Goal: Check status

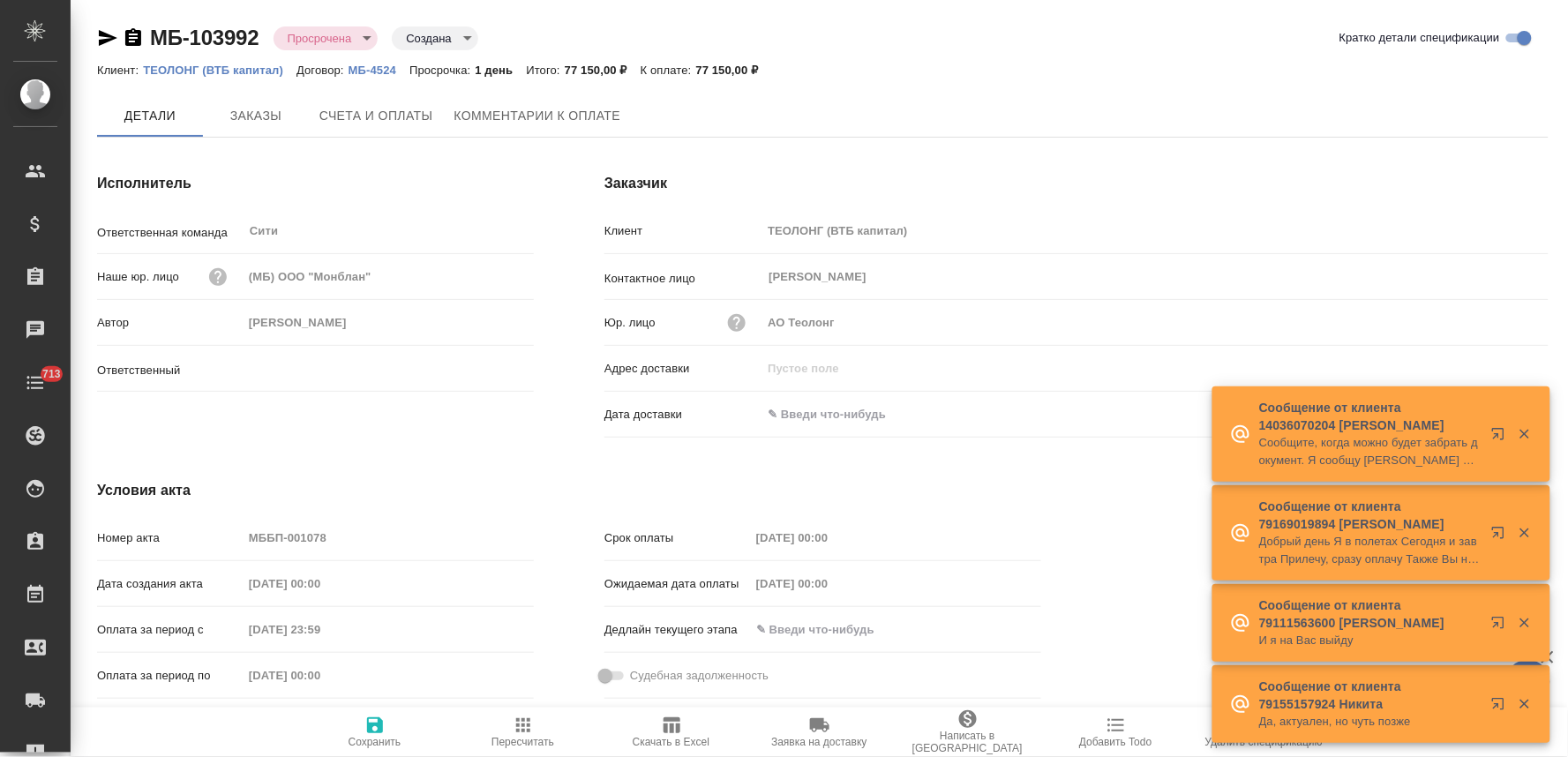
type input "[PERSON_NAME]"
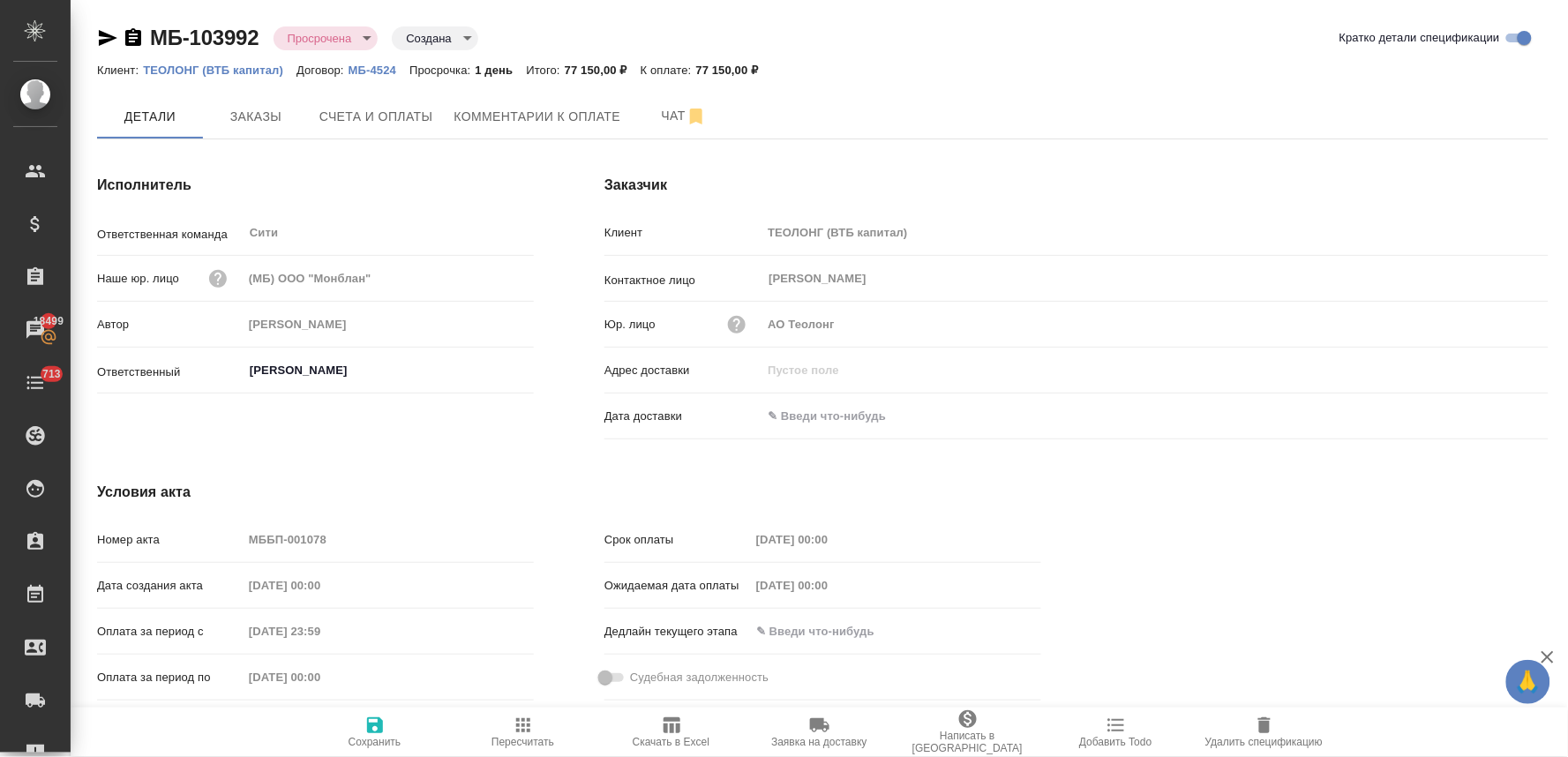
click at [804, 418] on input "text" at bounding box center [838, 416] width 154 height 26
drag, startPoint x: 1413, startPoint y: 710, endPoint x: 1462, endPoint y: 755, distance: 66.5
click at [1461, 754] on div "Сохранить Пересчитать Скачать в Excel Заявка на доставку Написать в Ardep Добав…" at bounding box center [819, 732] width 1497 height 50
click at [1054, 504] on div "Срок оплаты [DATE] 00:00 Ожидаемая дата оплаты [DATE] 00:00 Дедлайн текущего эт…" at bounding box center [823, 615] width 508 height 254
click at [1501, 417] on icon "button" at bounding box center [1496, 414] width 16 height 17
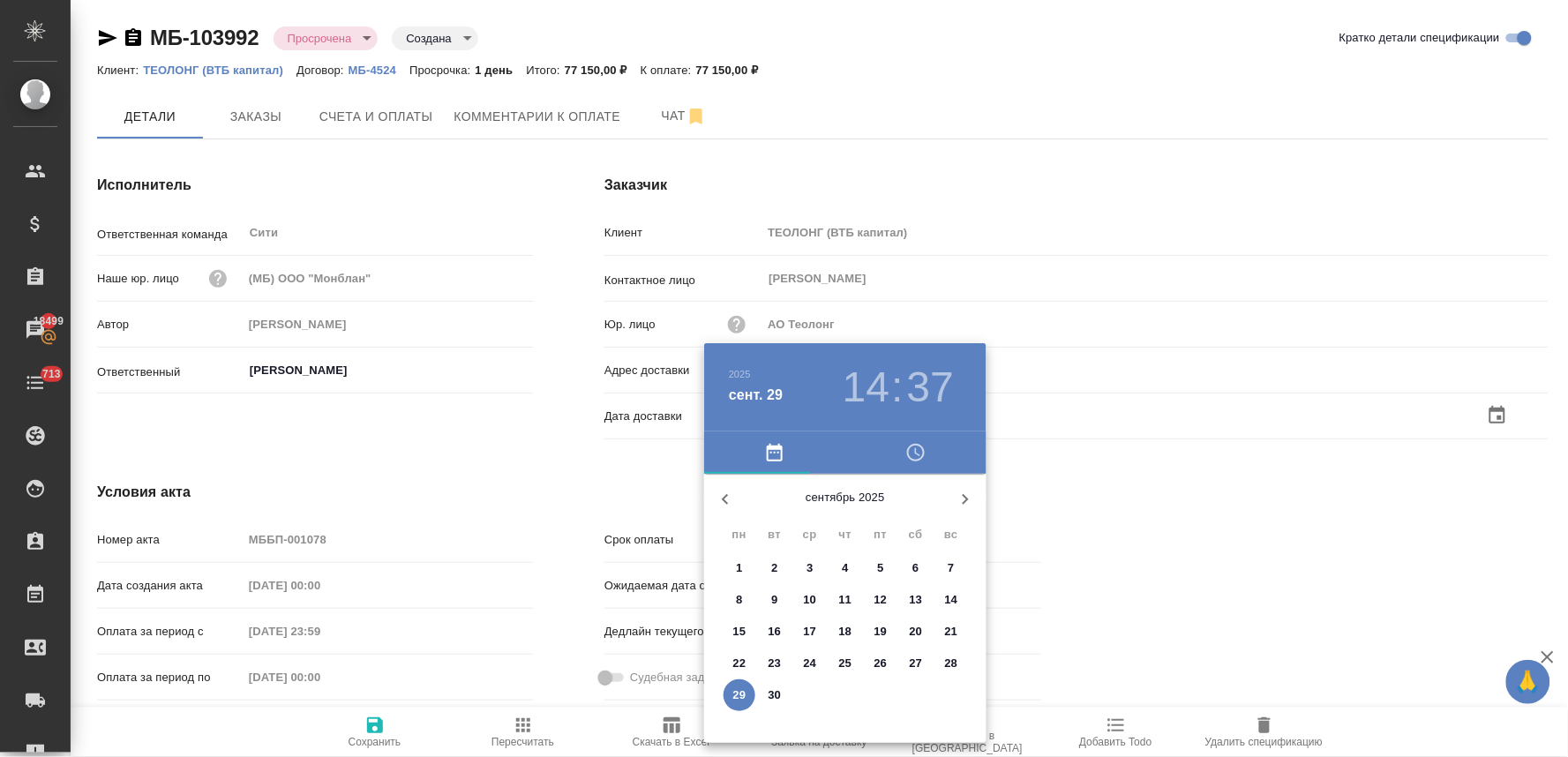
click at [851, 662] on span "25" at bounding box center [845, 662] width 32 height 17
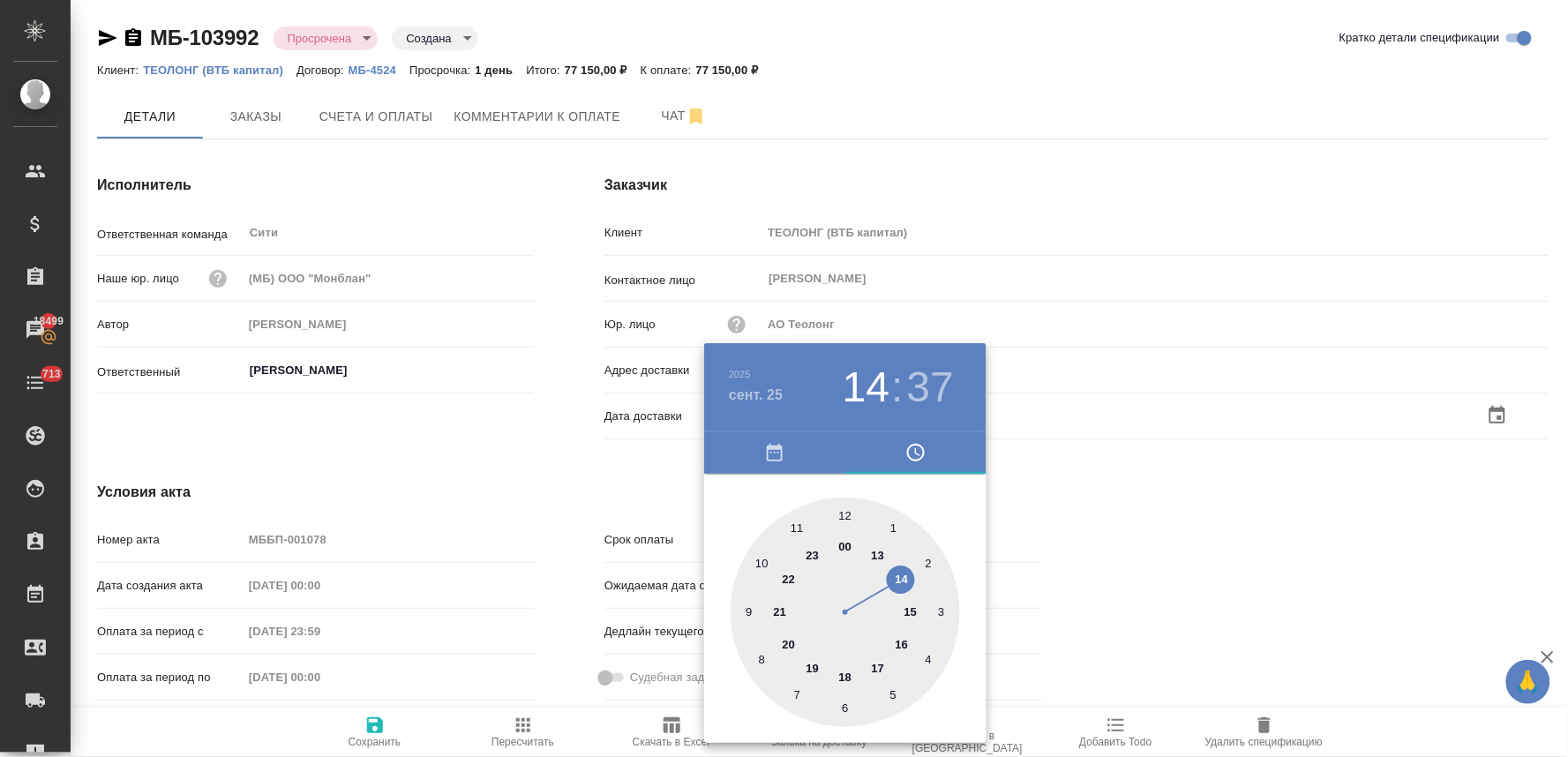
click at [880, 664] on div at bounding box center [846, 612] width 230 height 229
click at [846, 514] on div at bounding box center [846, 612] width 230 height 229
type input "[DATE] 17:00"
click at [1152, 473] on div at bounding box center [784, 378] width 1568 height 757
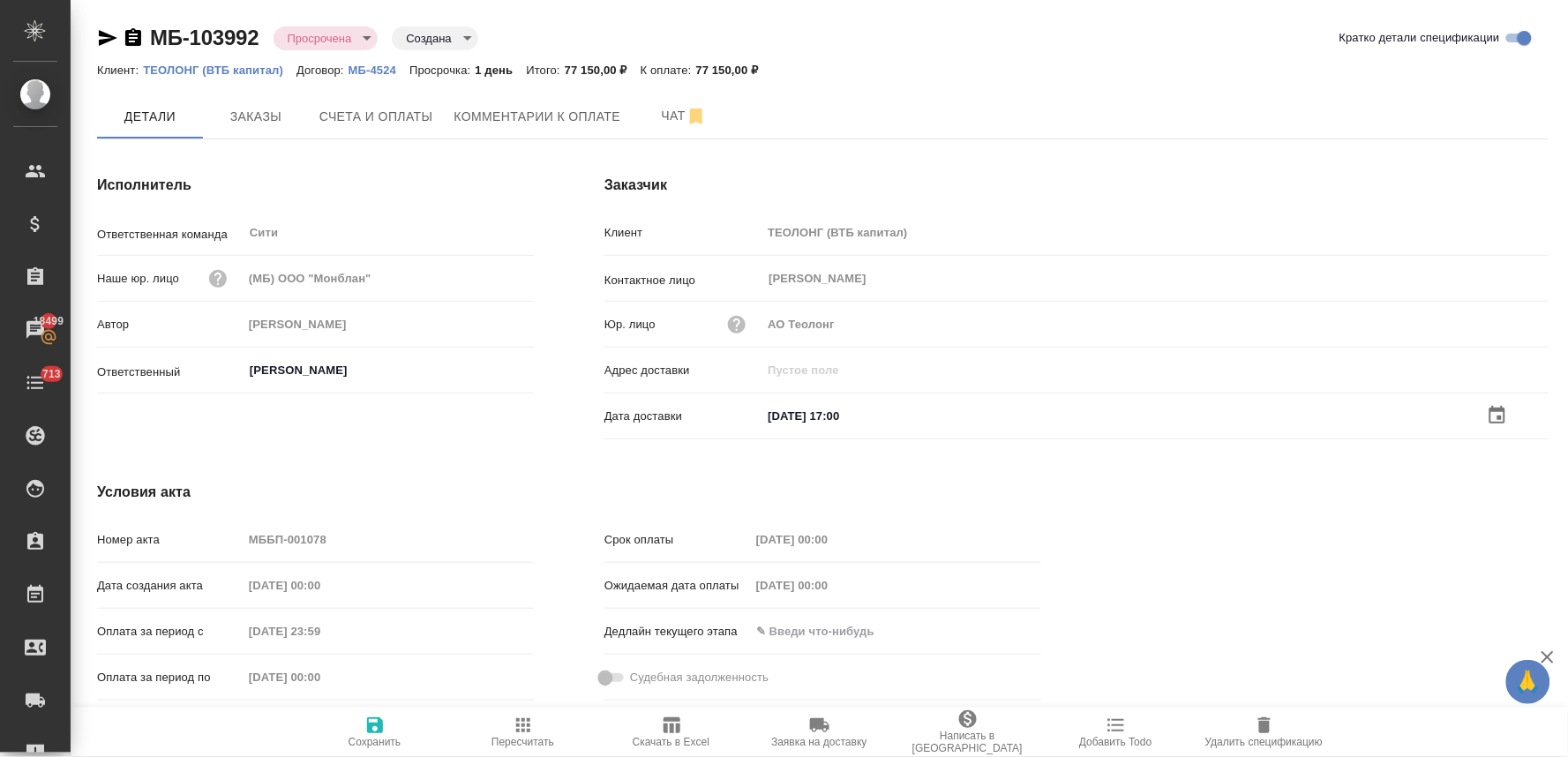
click at [375, 729] on icon "button" at bounding box center [375, 724] width 21 height 21
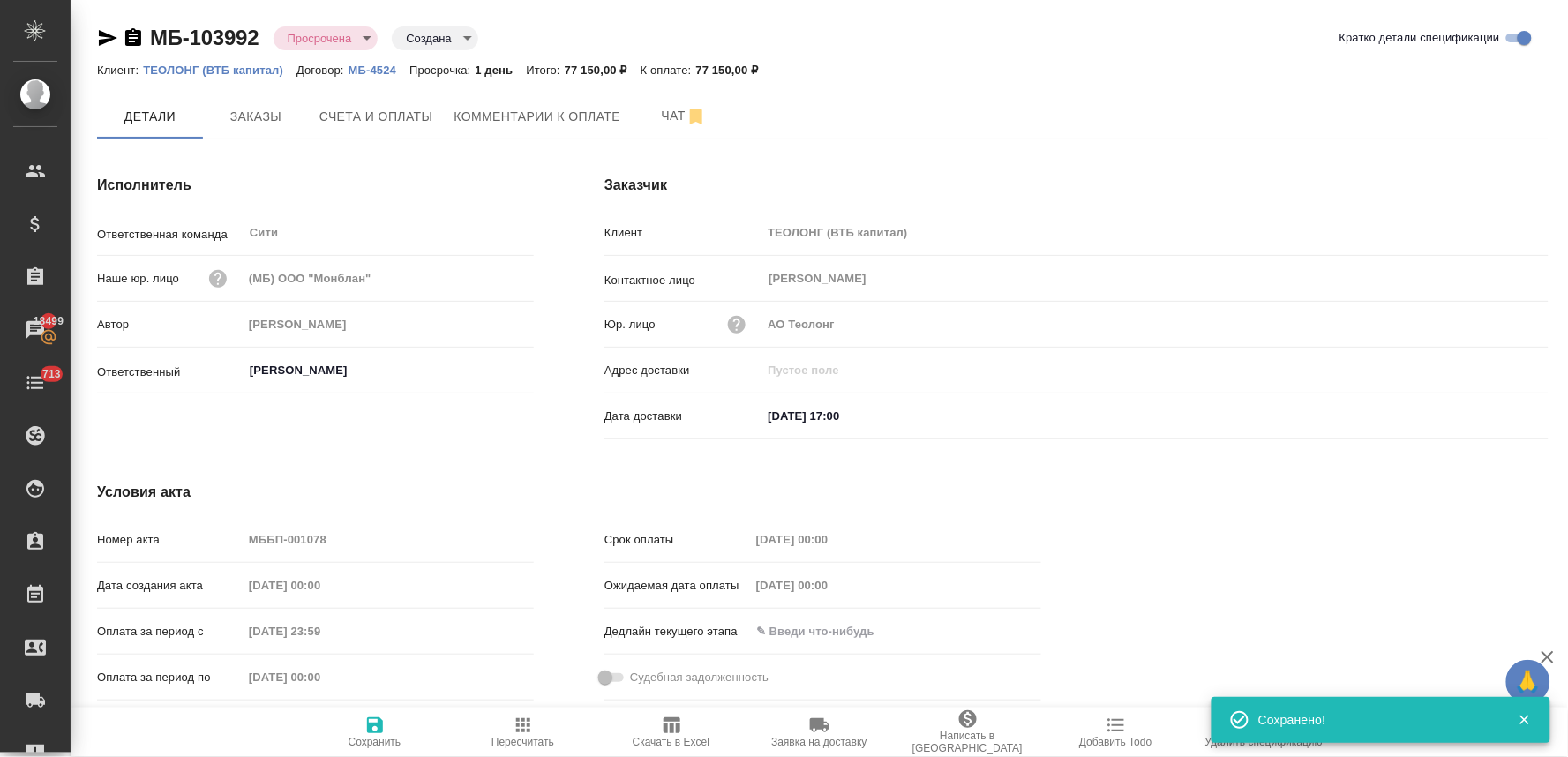
click at [1467, 542] on div at bounding box center [1329, 594] width 508 height 296
click at [775, 413] on input "[DATE] 17:00" at bounding box center [839, 416] width 154 height 26
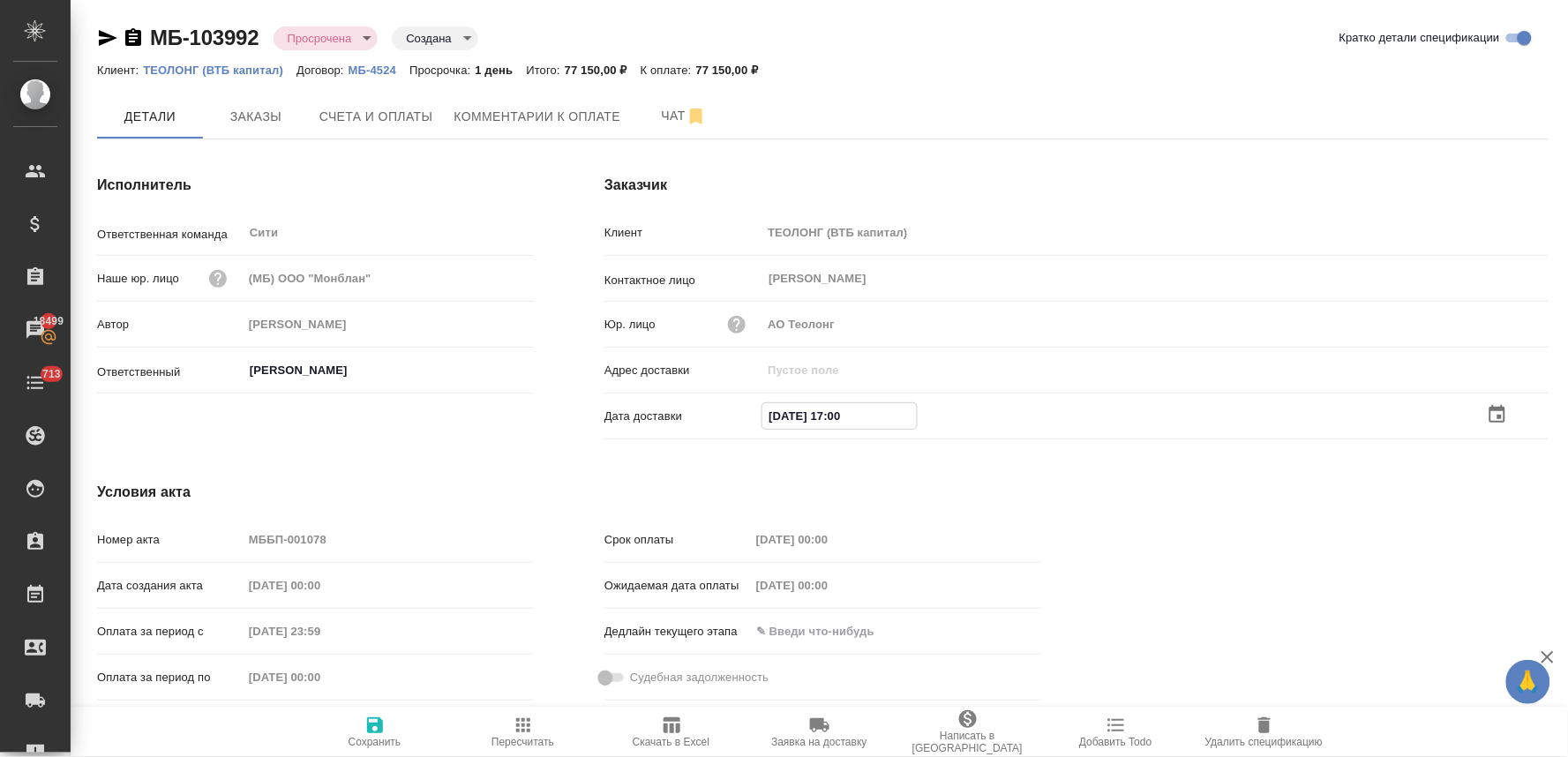
type input "[DATE] 17:00"
click at [371, 728] on icon "button" at bounding box center [375, 724] width 16 height 16
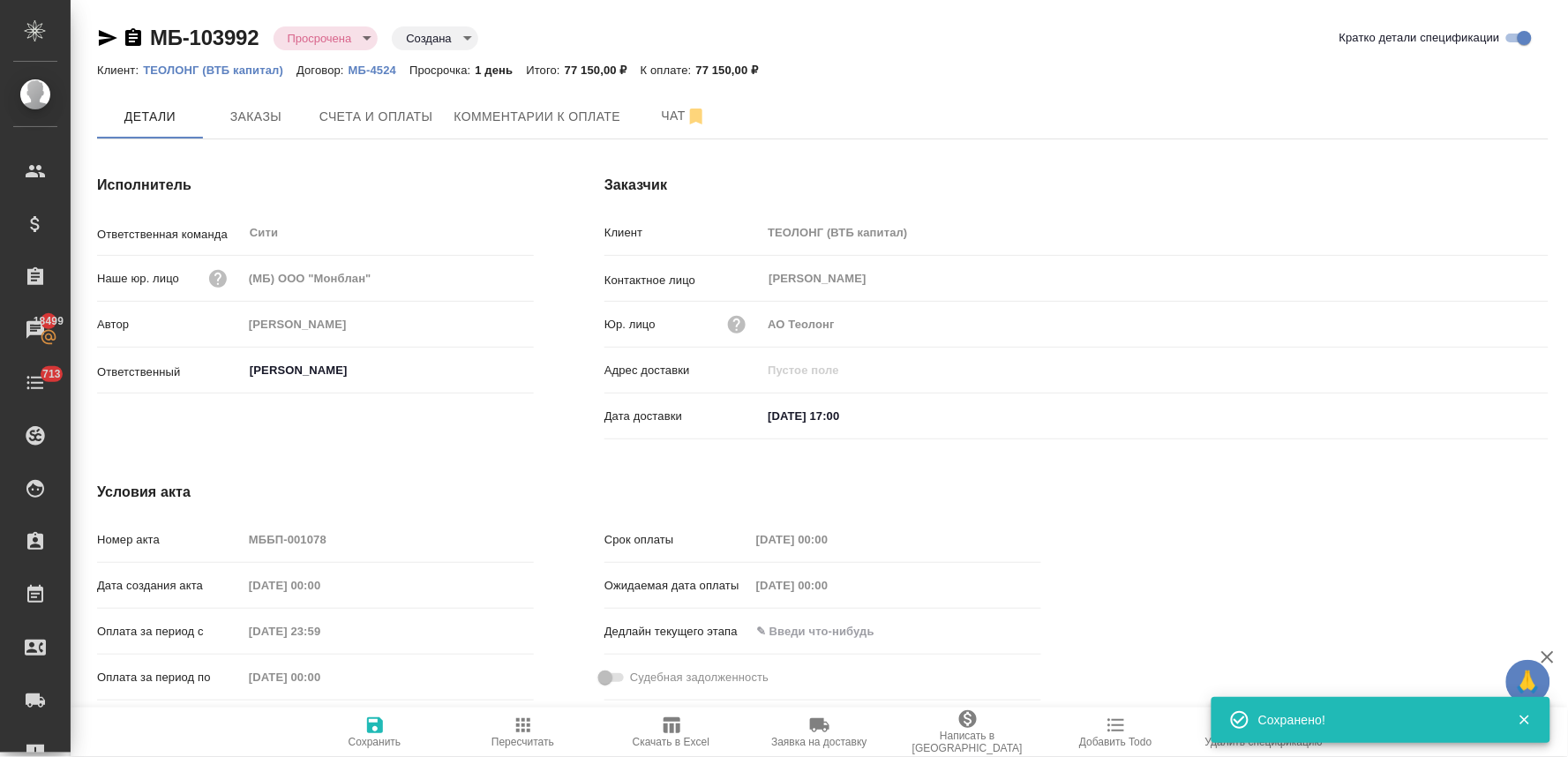
click at [690, 14] on div "МБ-103992 Просрочена delayed Создана created Кратко детали спецификации Клиент:…" at bounding box center [823, 376] width 1471 height 752
